Goal: Information Seeking & Learning: Check status

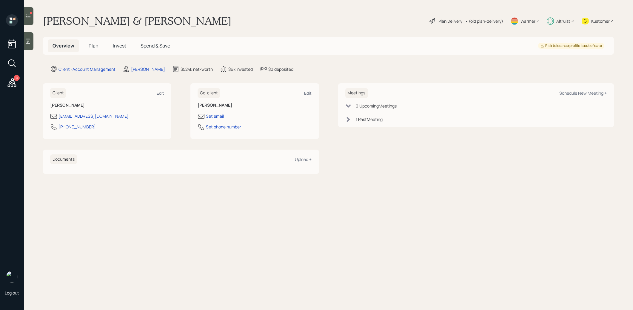
click at [118, 47] on span "Invest" at bounding box center [119, 45] width 13 height 7
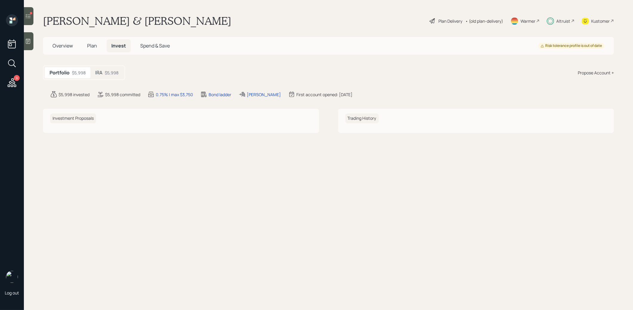
click at [109, 72] on div "$5,998" at bounding box center [112, 73] width 14 height 6
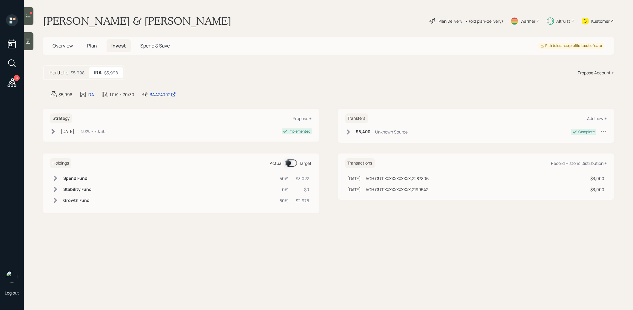
click at [287, 165] on span at bounding box center [291, 162] width 12 height 7
click at [160, 93] on div "3AA24002" at bounding box center [163, 94] width 26 height 6
